Goal: Transaction & Acquisition: Subscribe to service/newsletter

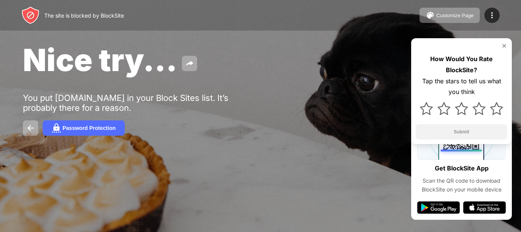
click at [467, 167] on div "Nice try... You put roblox.com in your Block Sites list. It’s probably there fo…" at bounding box center [260, 88] width 521 height 177
click at [71, 127] on div "Password Protection" at bounding box center [89, 128] width 53 height 6
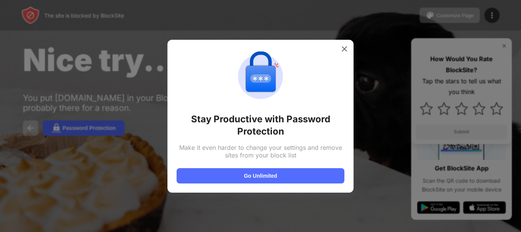
drag, startPoint x: 223, startPoint y: 137, endPoint x: 220, endPoint y: 150, distance: 14.0
click at [220, 150] on div "Stay Productive with Password Protection Make it even harder to change your set…" at bounding box center [261, 116] width 168 height 134
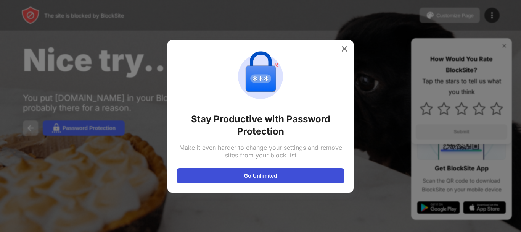
click at [226, 171] on button "Go Unlimited" at bounding box center [261, 175] width 168 height 15
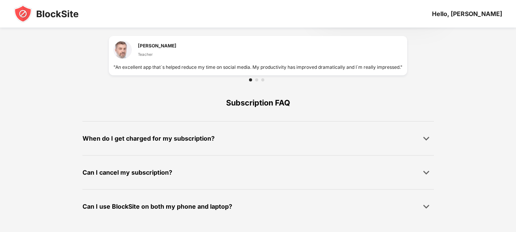
scroll to position [551, 0]
